Goal: Navigation & Orientation: Find specific page/section

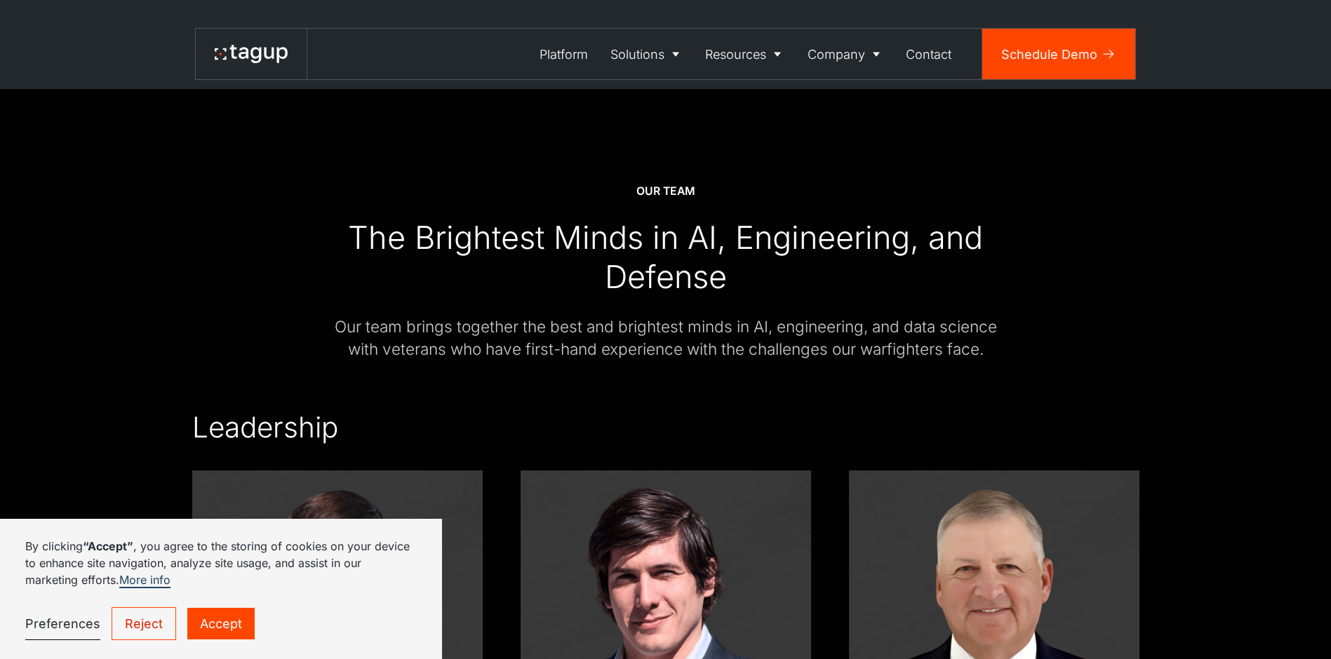
scroll to position [2245, 0]
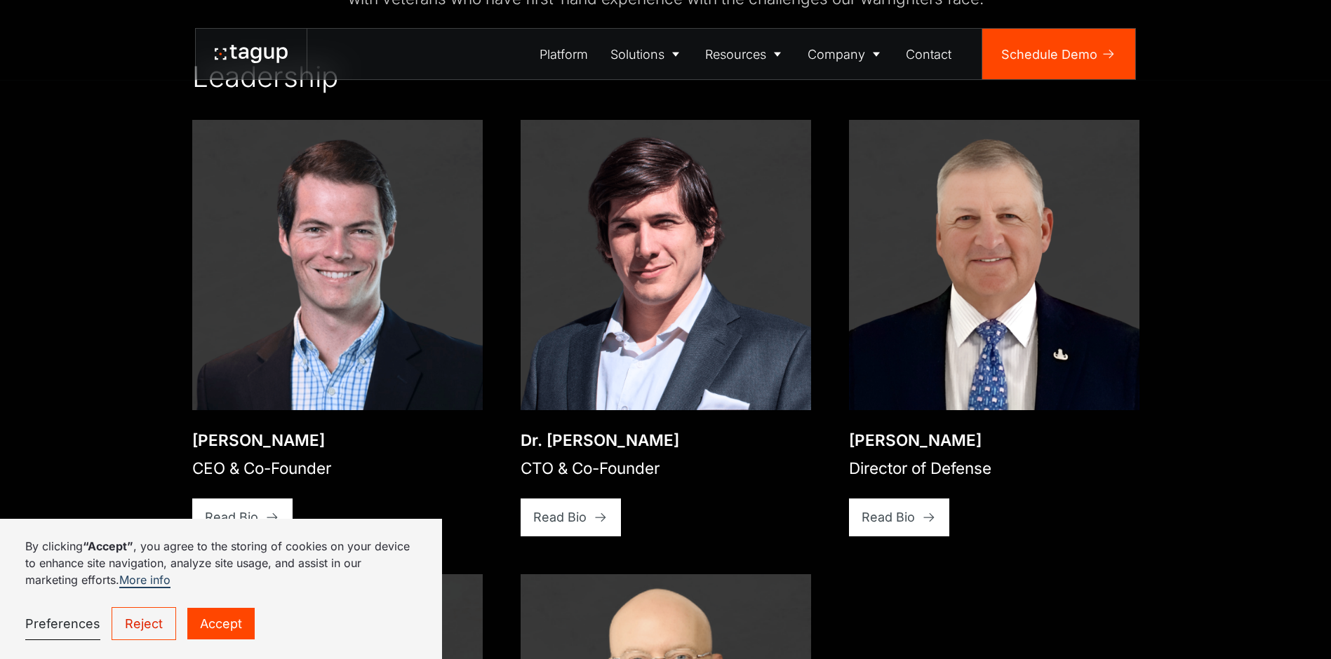
click at [126, 624] on link "Reject" at bounding box center [144, 624] width 65 height 33
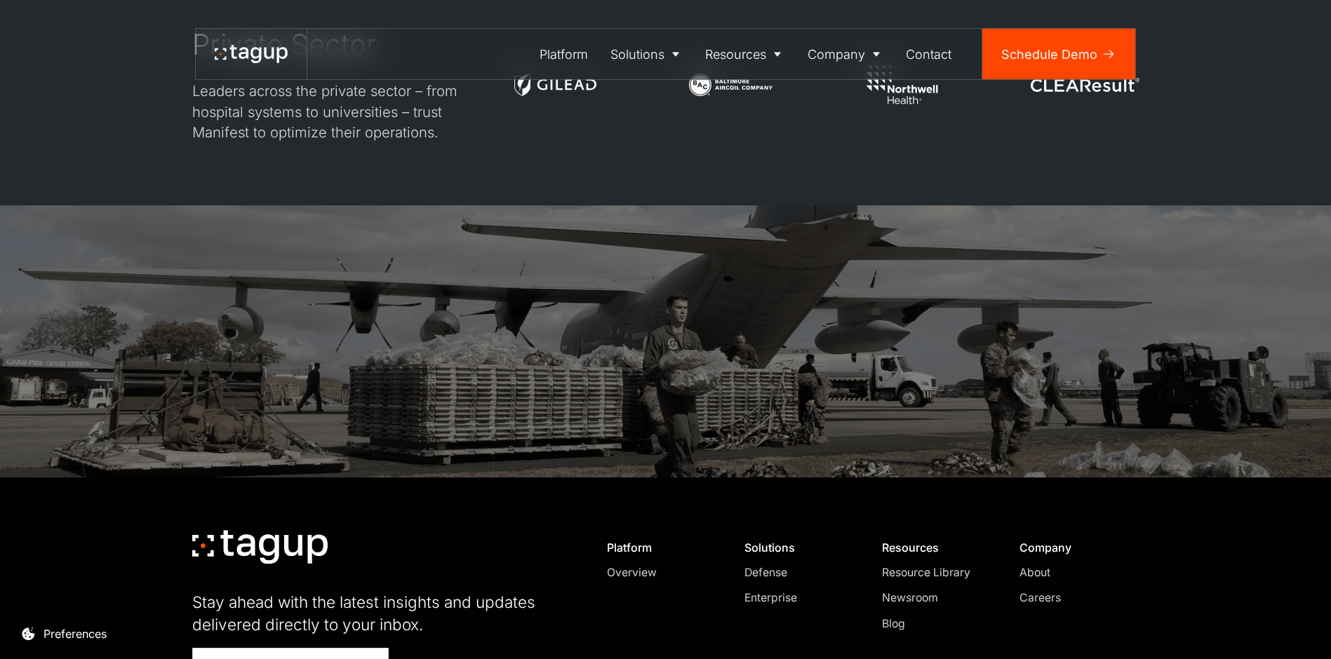
scroll to position [4438, 0]
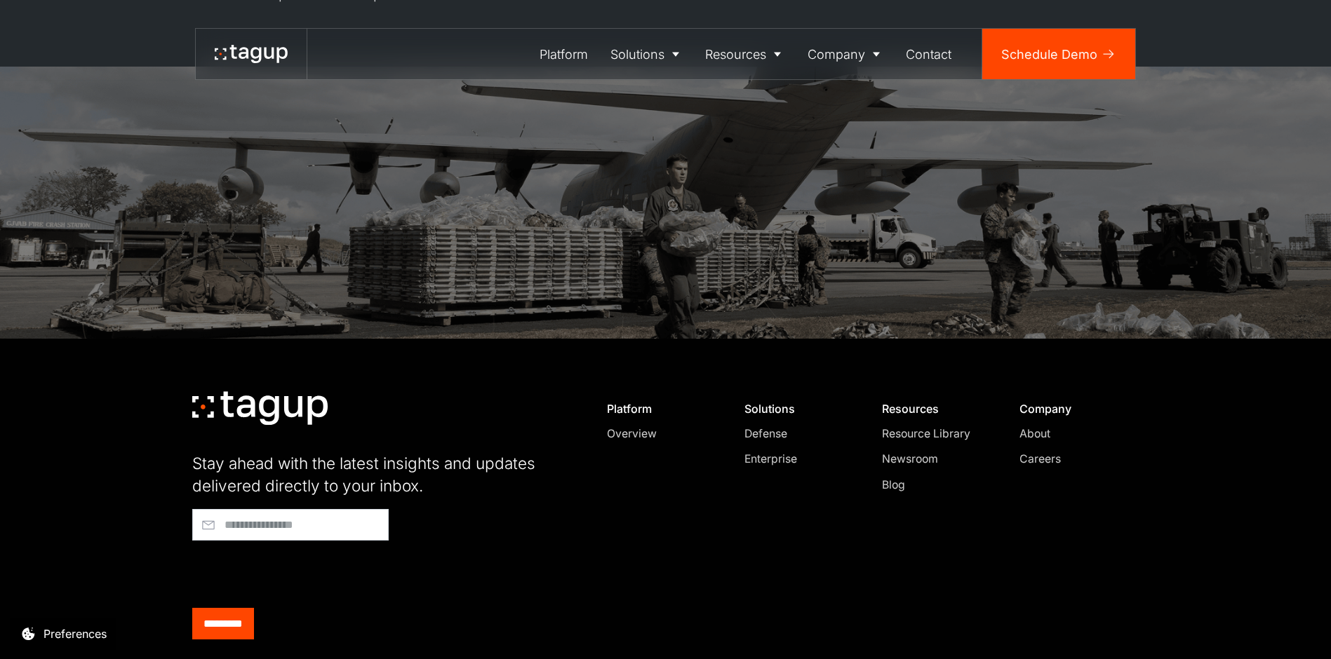
click at [1036, 426] on div "About" at bounding box center [1072, 434] width 107 height 17
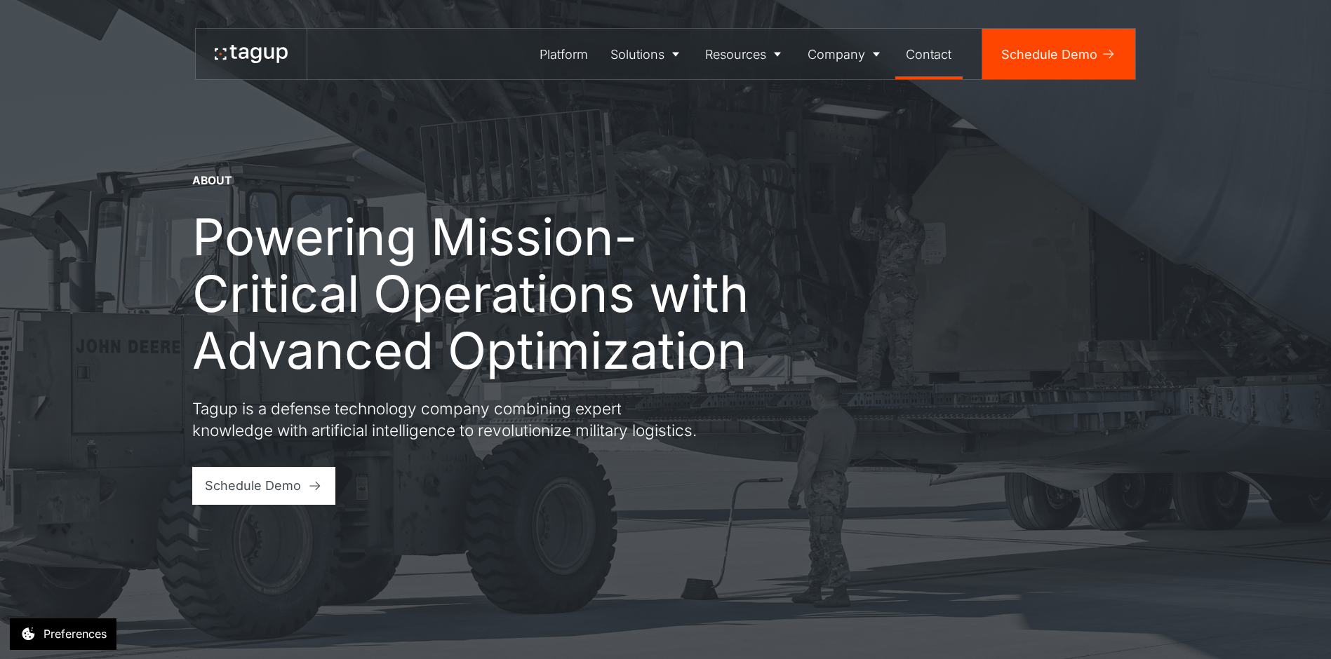
click at [939, 61] on div "Contact" at bounding box center [929, 54] width 46 height 19
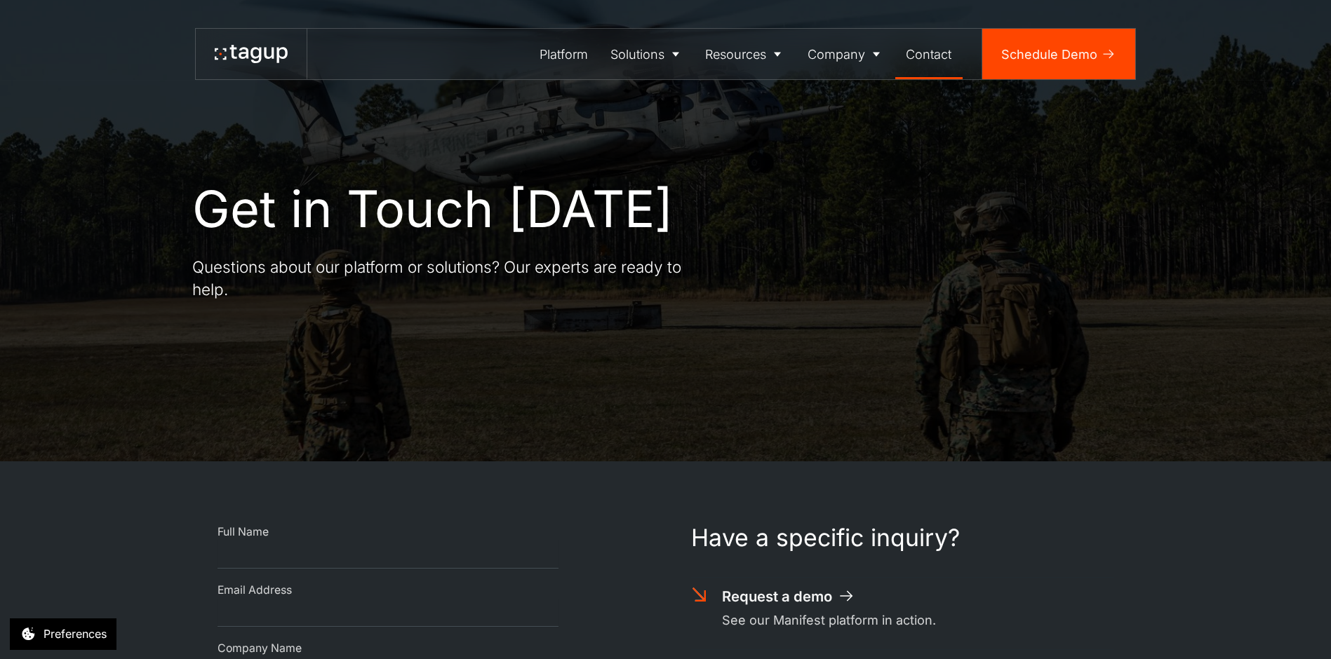
click at [264, 41] on div at bounding box center [251, 53] width 73 height 25
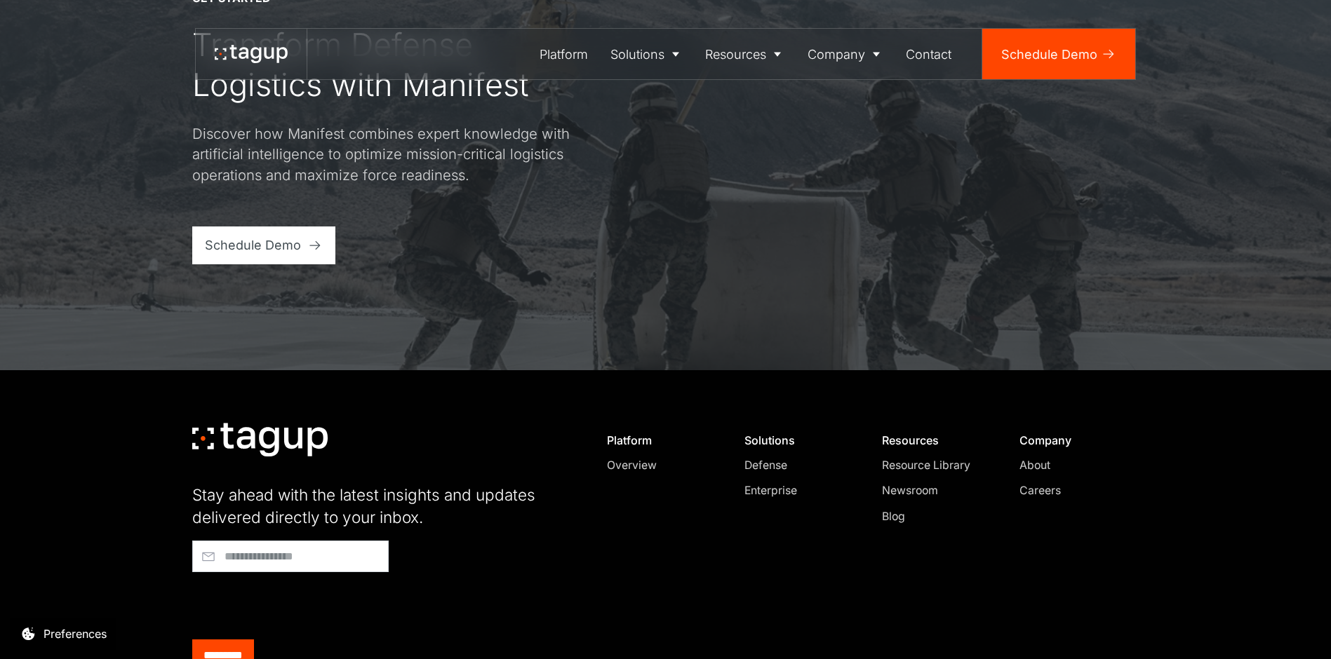
scroll to position [5989, 0]
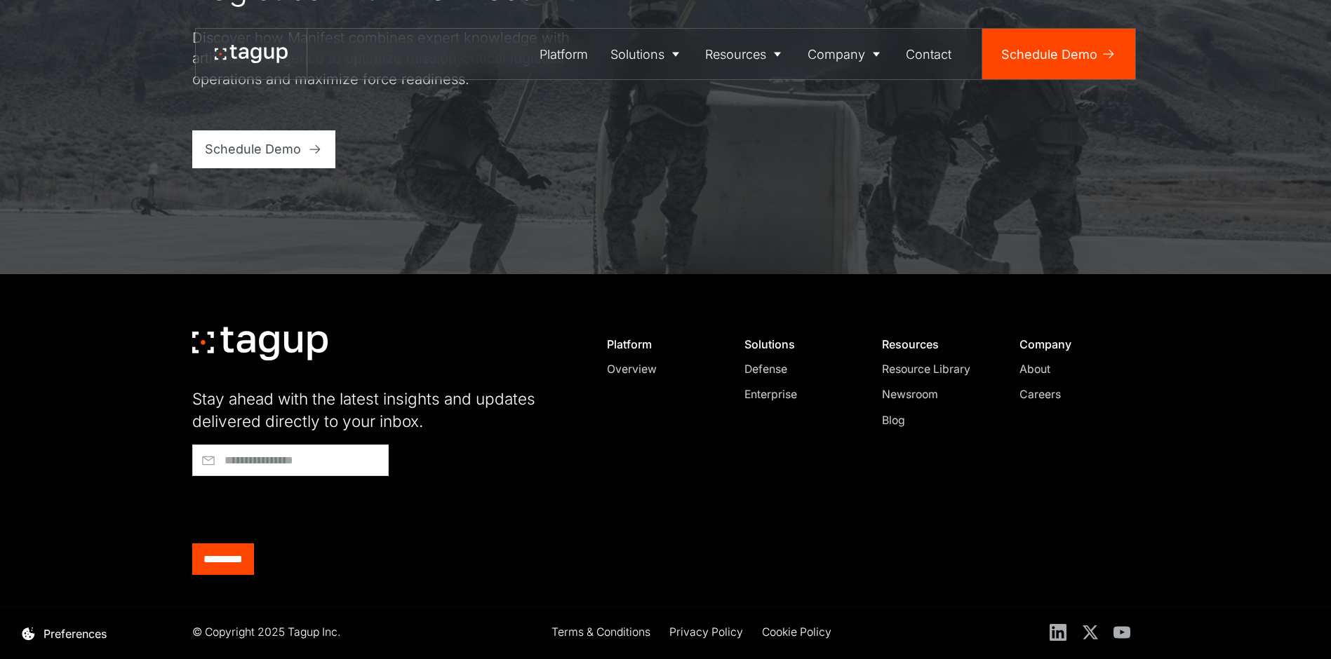
click at [913, 363] on div "Resource Library" at bounding box center [935, 369] width 107 height 17
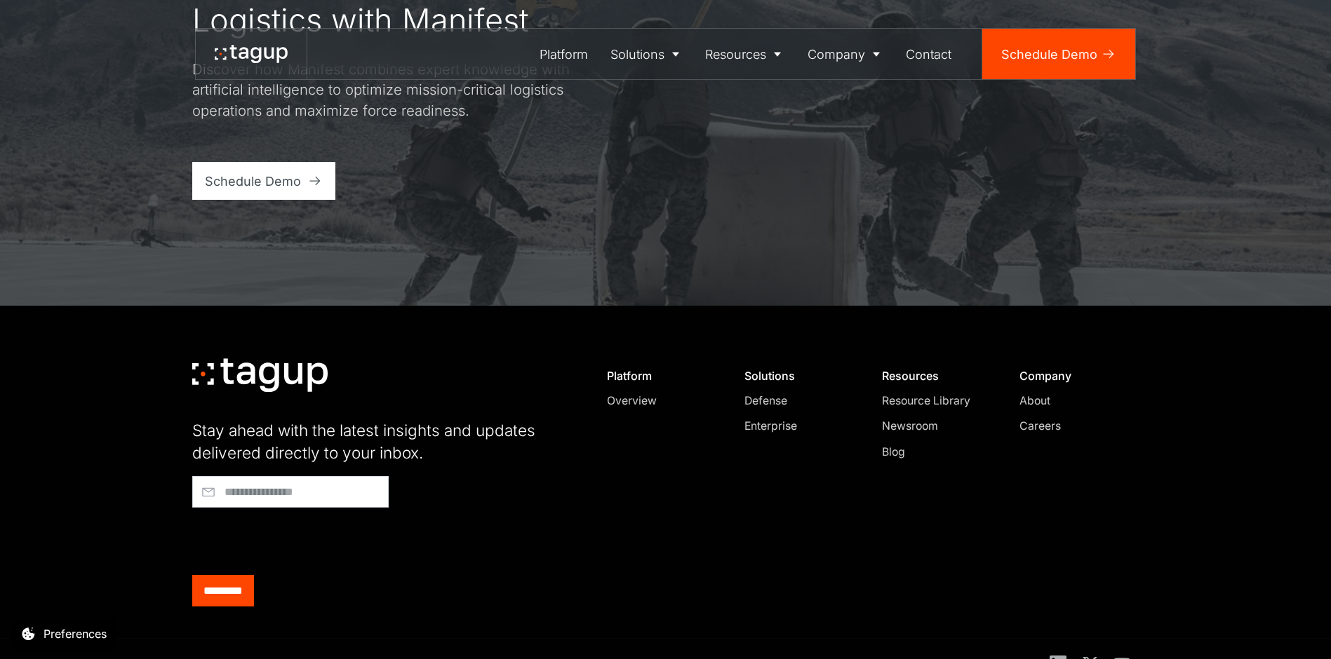
scroll to position [2347, 0]
